Goal: Find contact information: Find contact information

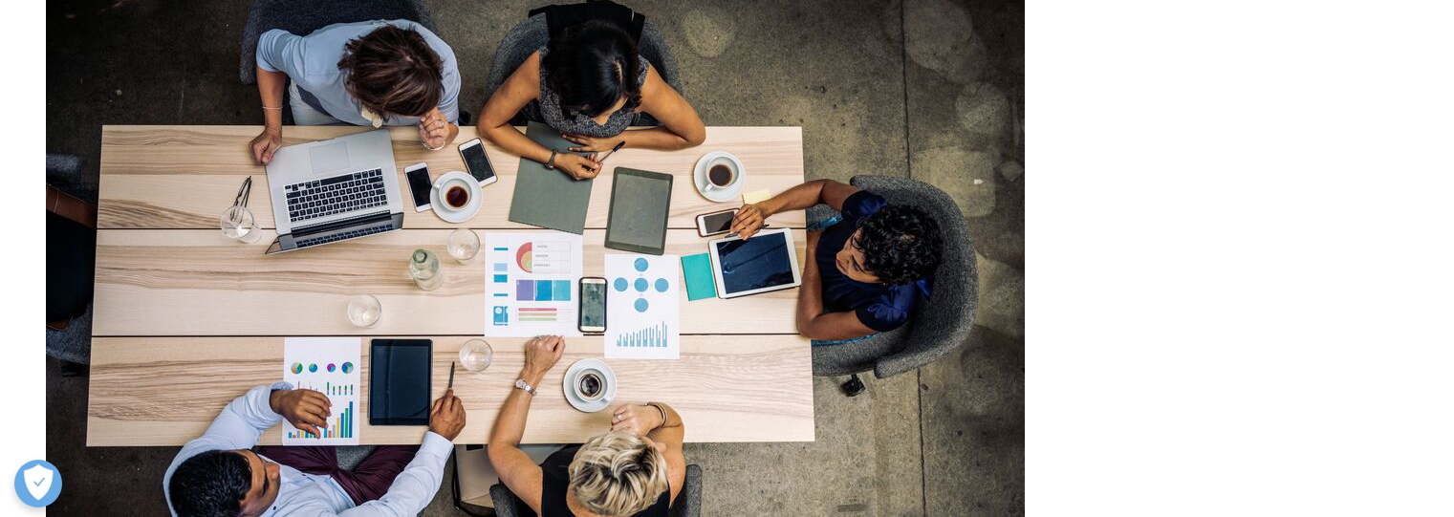
scroll to position [6226, 0]
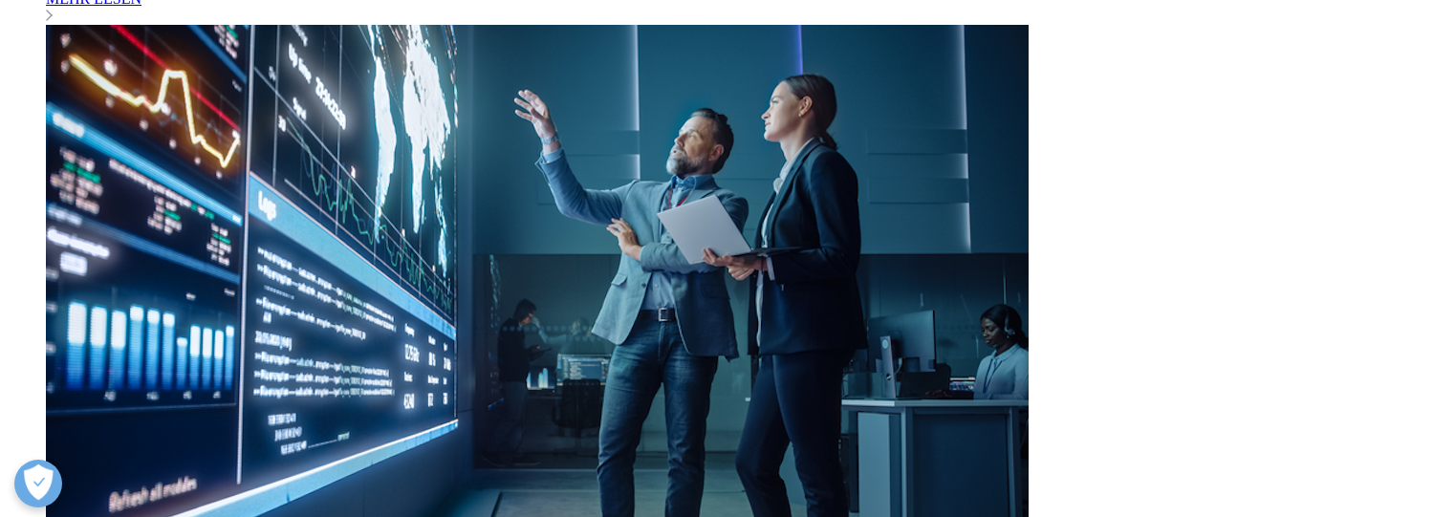
scroll to position [5772, 0]
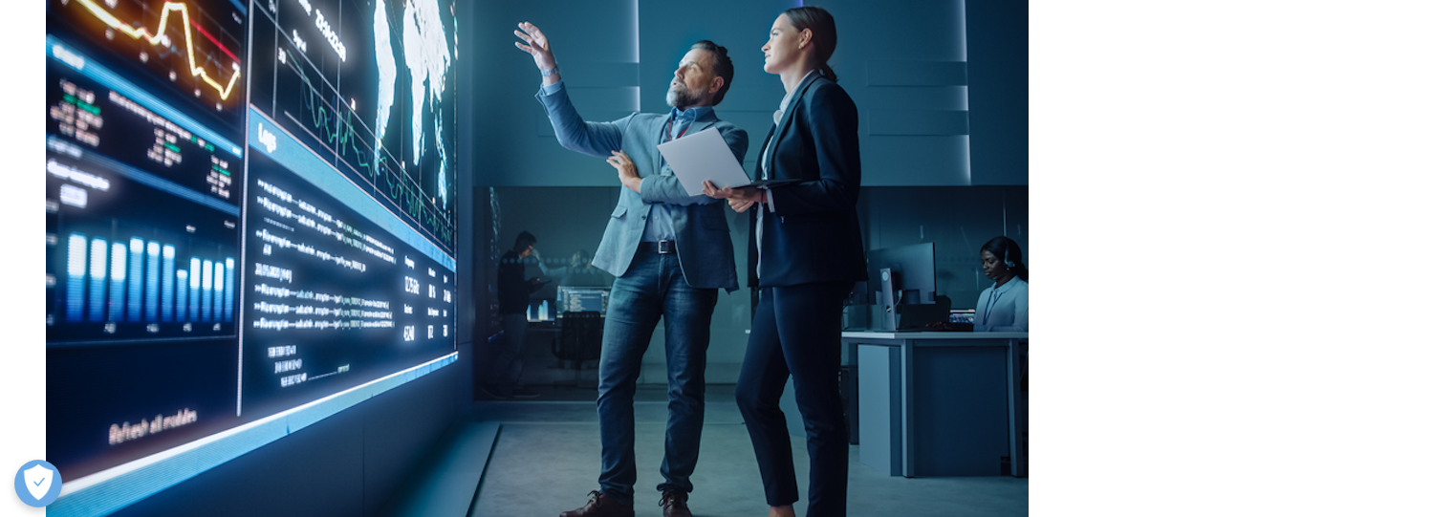
scroll to position [6226, 0]
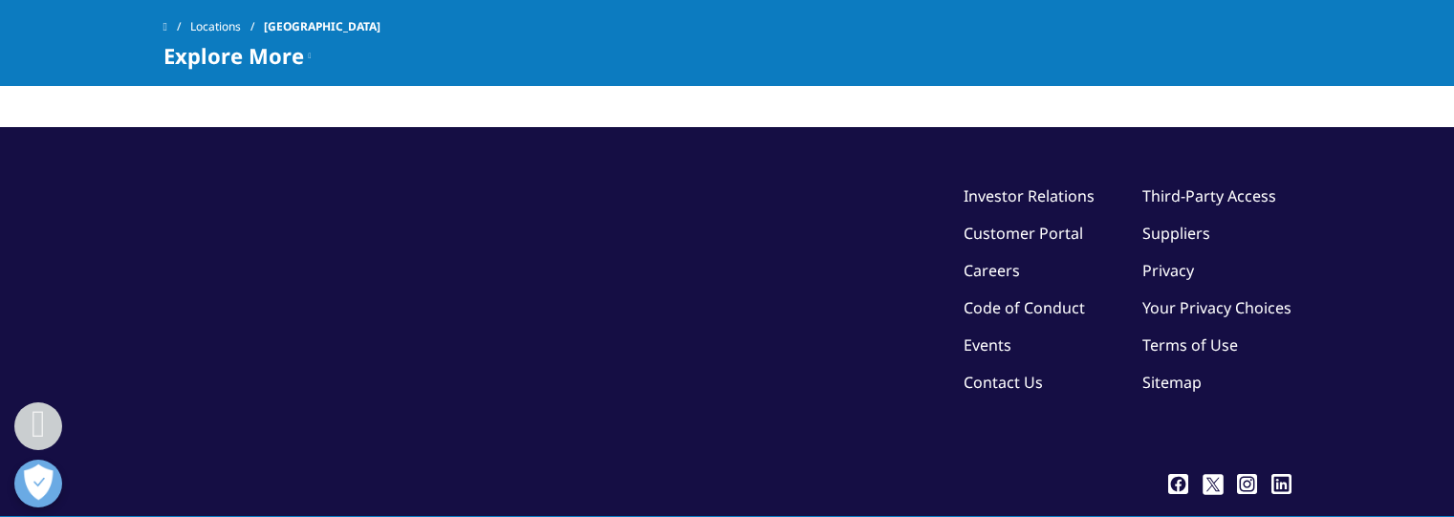
scroll to position [2677, 0]
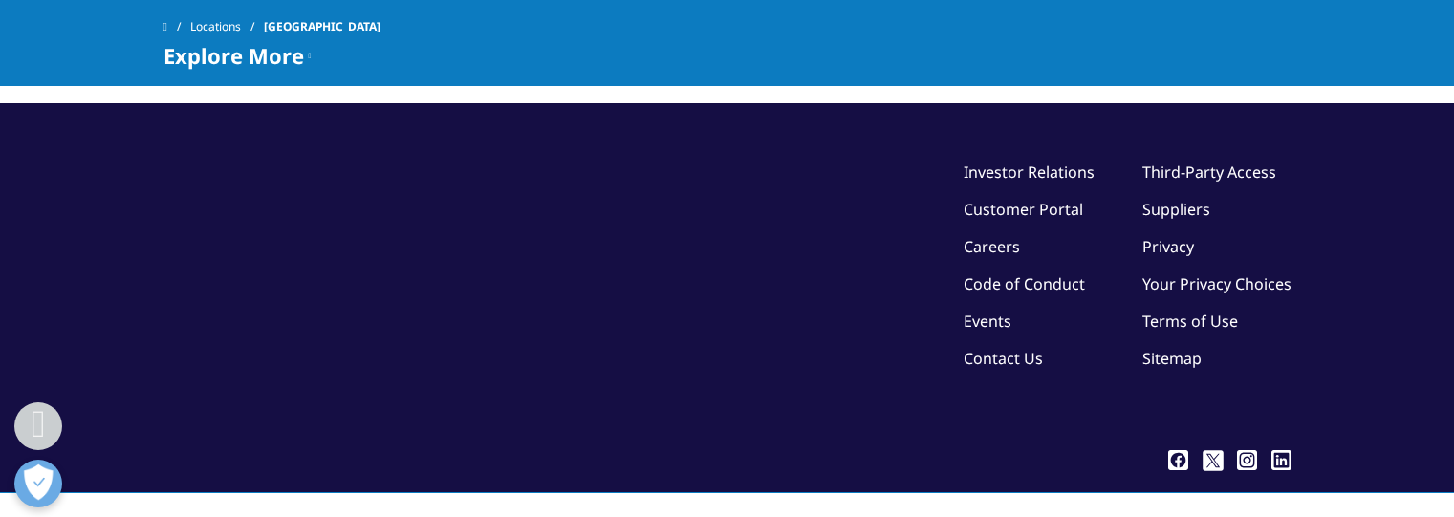
click at [1170, 348] on link "Sitemap" at bounding box center [1171, 358] width 59 height 21
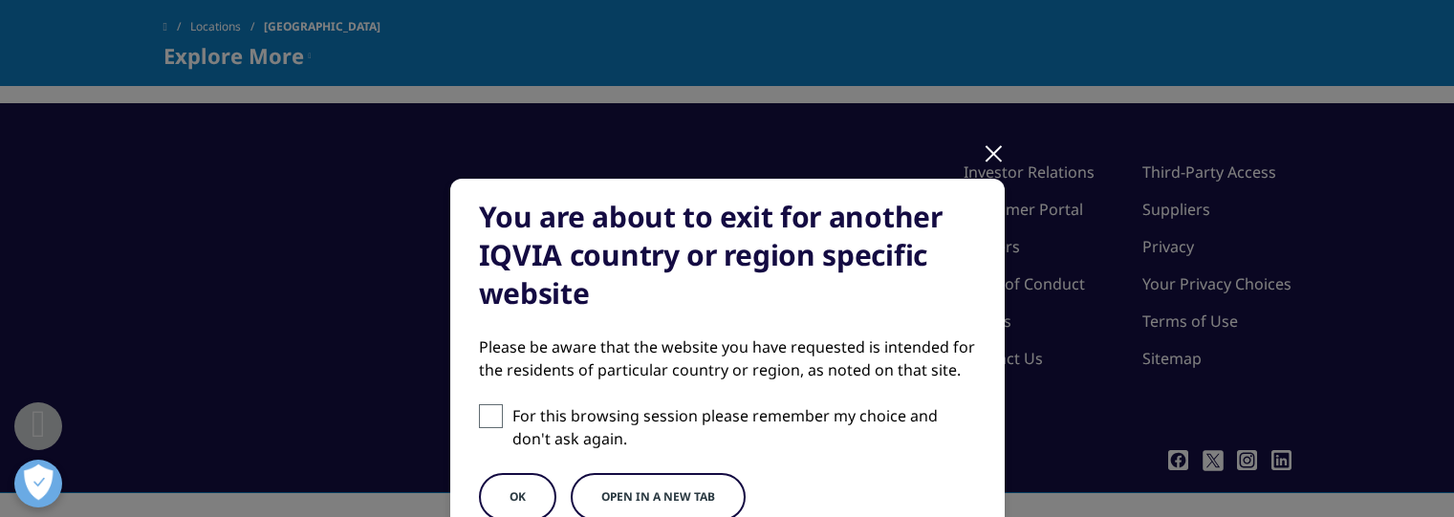
click at [983, 155] on div at bounding box center [994, 152] width 22 height 53
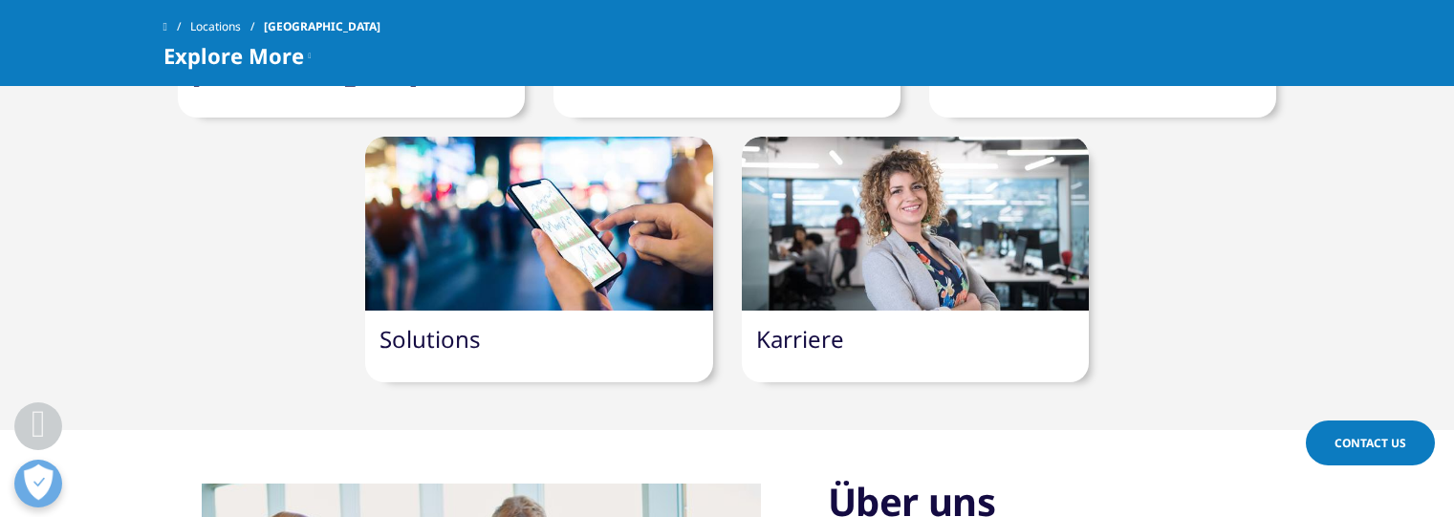
scroll to position [2116, 0]
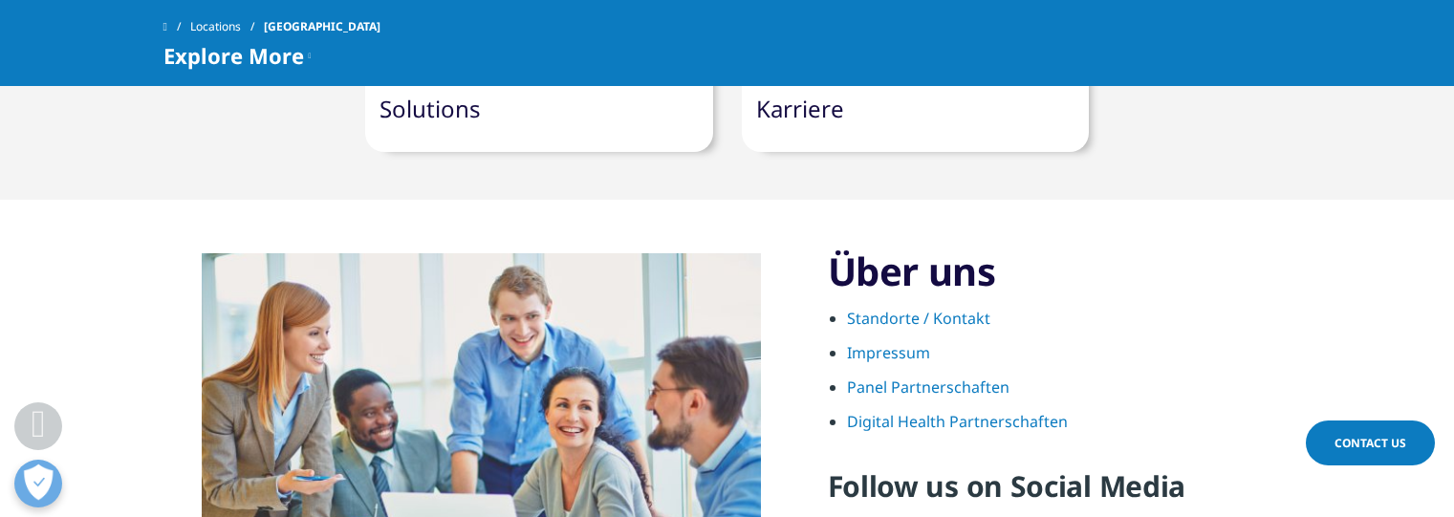
click at [916, 308] on link "Standorte / Kontakt" at bounding box center [918, 318] width 143 height 21
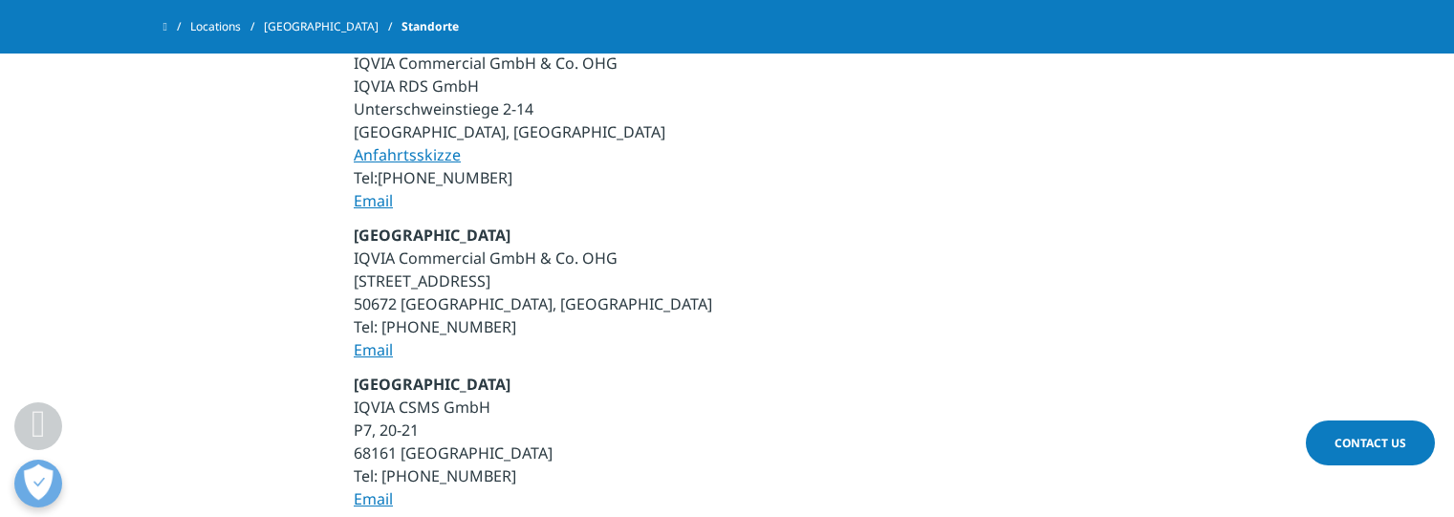
scroll to position [956, 0]
